Goal: Task Accomplishment & Management: Use online tool/utility

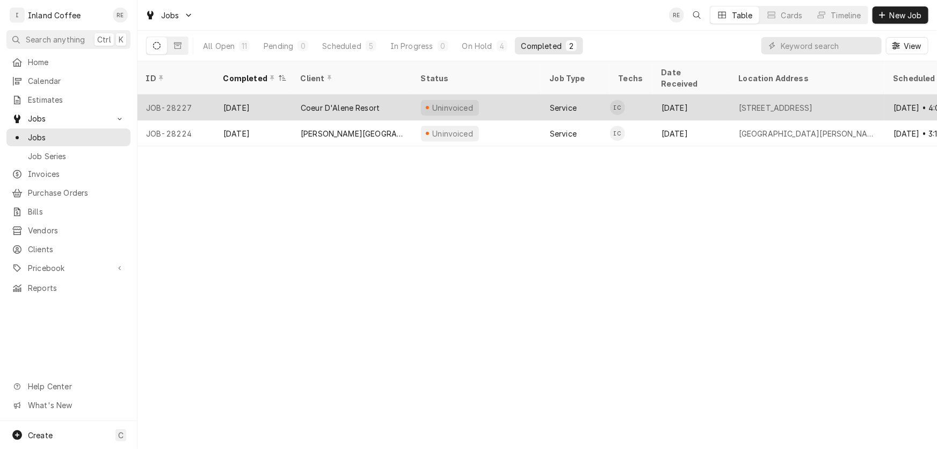
click at [320, 102] on div "Coeur D'Alene Resort" at bounding box center [340, 107] width 79 height 11
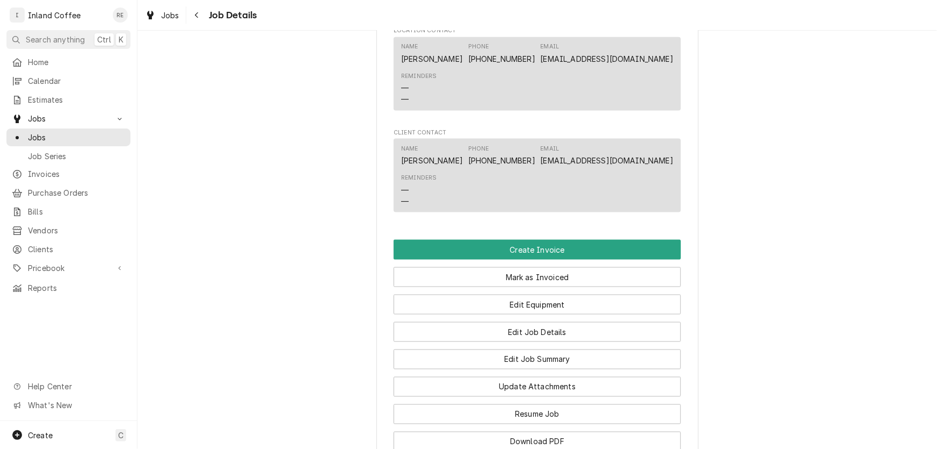
scroll to position [720, 0]
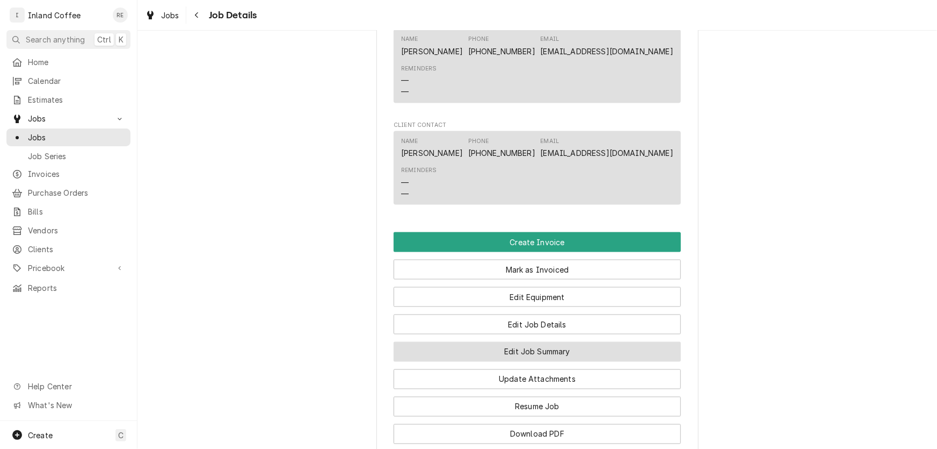
click at [536, 362] on button "Edit Job Summary" at bounding box center [537, 352] width 287 height 20
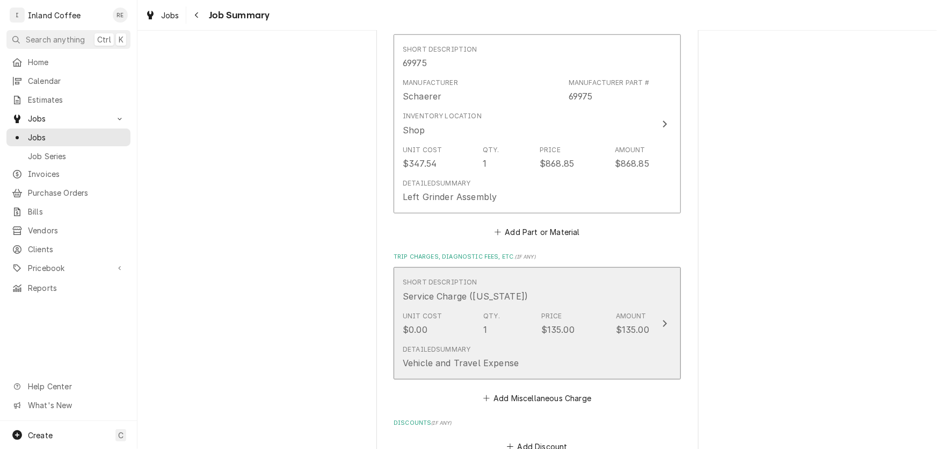
scroll to position [578, 0]
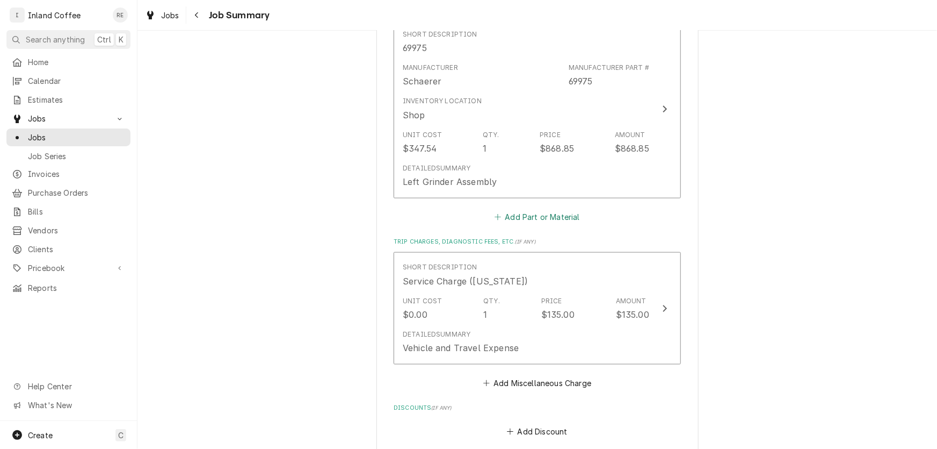
click at [535, 215] on button "Add Part or Material" at bounding box center [537, 216] width 89 height 15
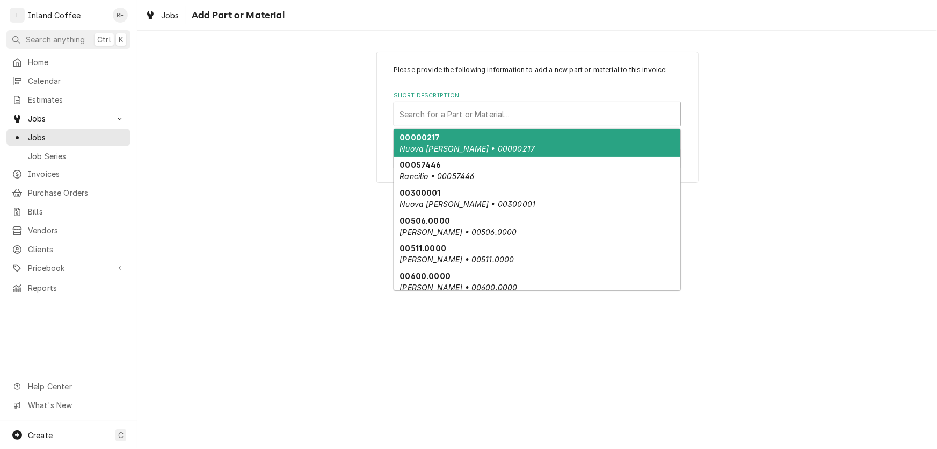
click at [448, 112] on div "Short Description" at bounding box center [538, 113] width 276 height 19
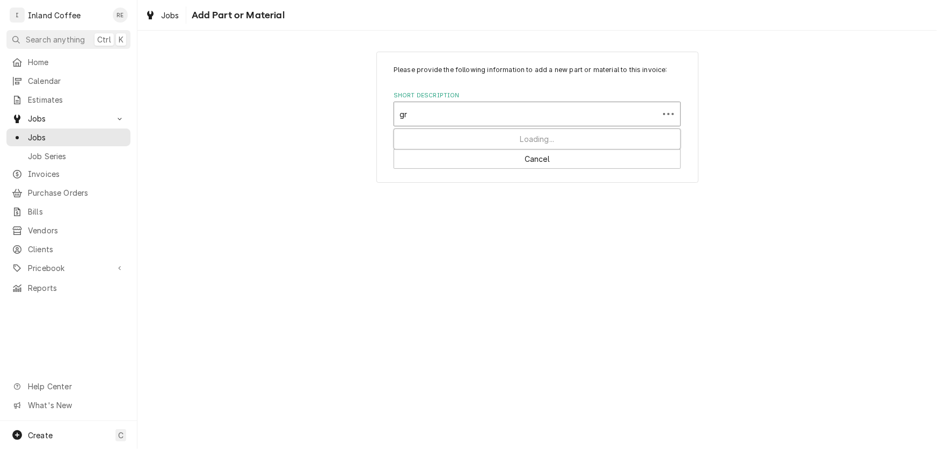
type input "g"
click at [243, 67] on div "Please provide the following information to add a new part or material to this …" at bounding box center [538, 117] width 800 height 150
click at [177, 12] on span "Jobs" at bounding box center [170, 15] width 18 height 11
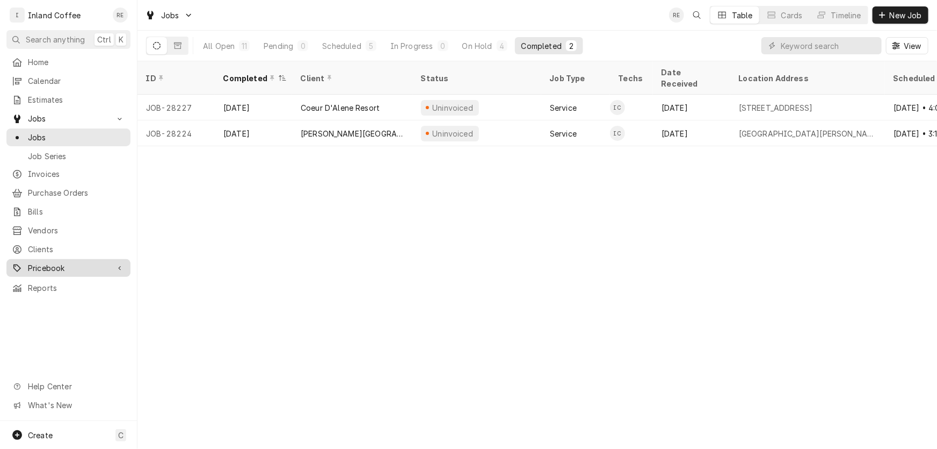
click at [53, 262] on span "Pricebook" at bounding box center [68, 267] width 81 height 11
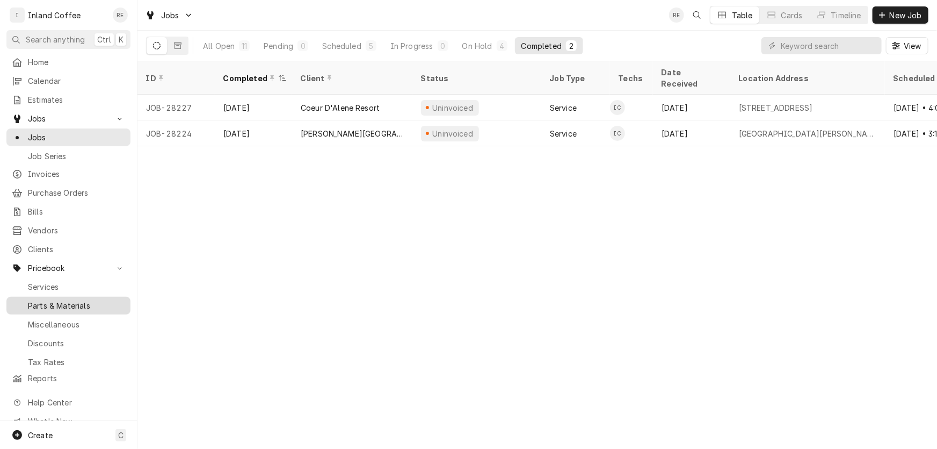
click at [62, 300] on span "Parts & Materials" at bounding box center [76, 305] width 97 height 11
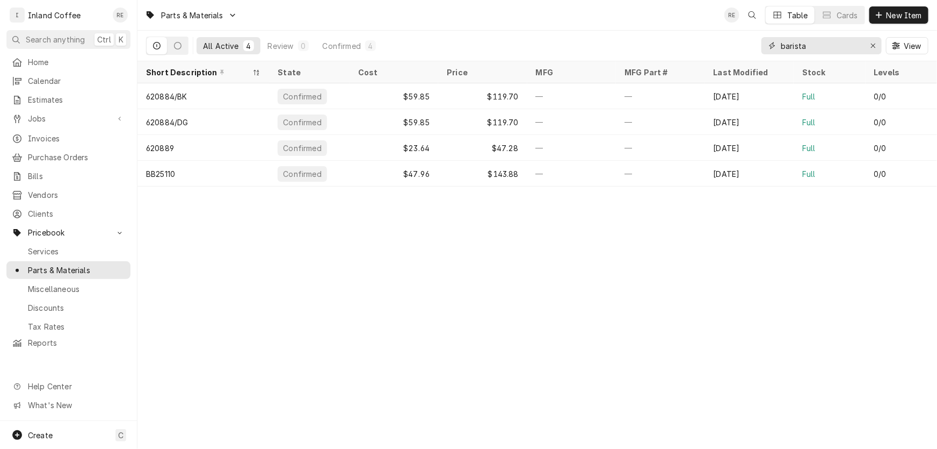
click at [791, 45] on input "barista" at bounding box center [821, 45] width 81 height 17
click at [792, 45] on input "barista" at bounding box center [821, 45] width 81 height 17
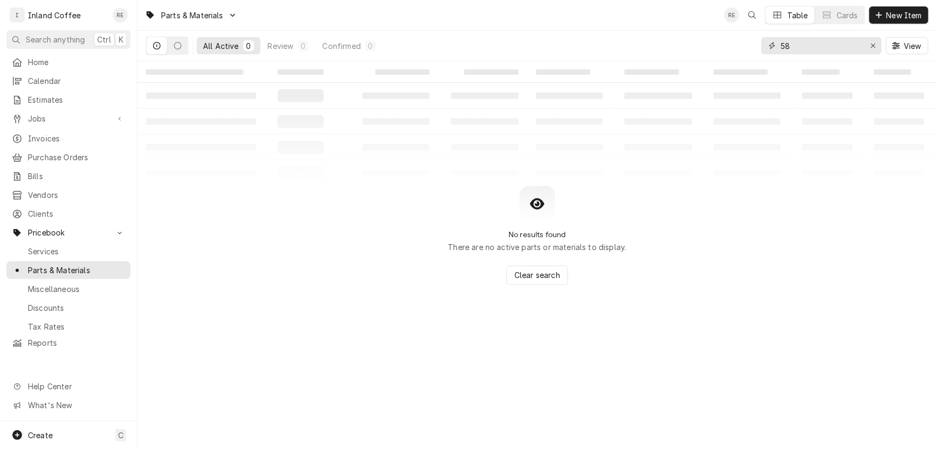
type input "5"
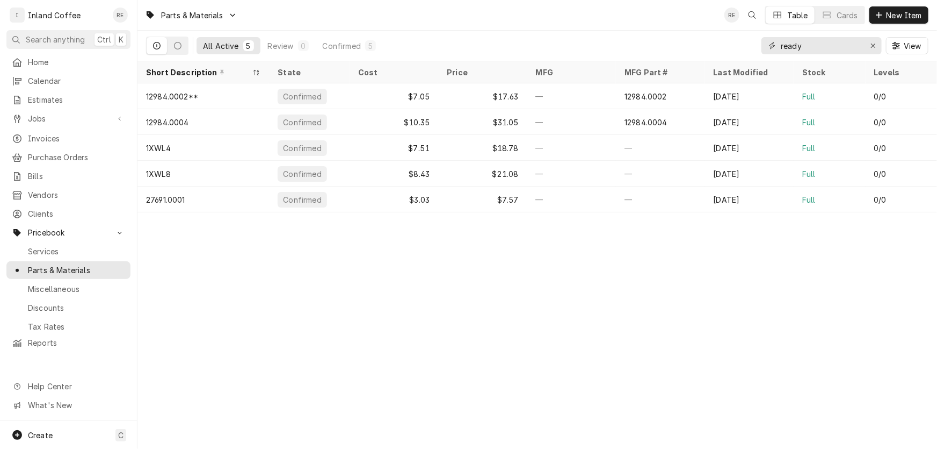
type input "ready"
